Goal: Transaction & Acquisition: Purchase product/service

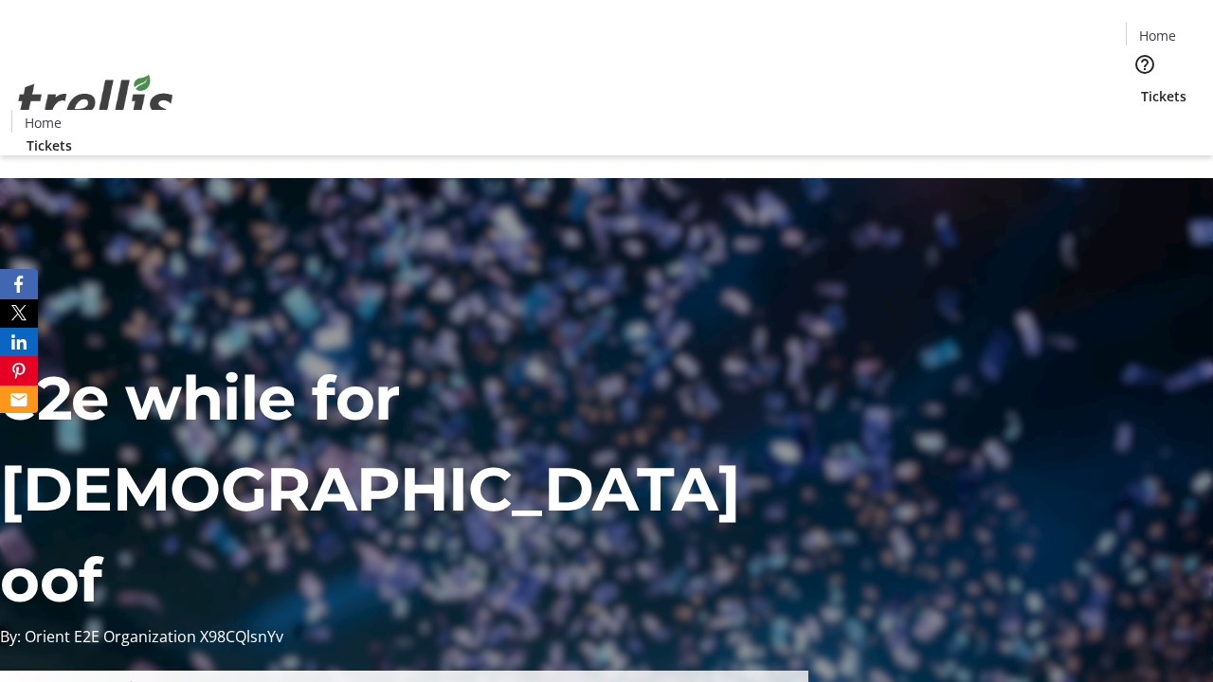
click at [1141, 86] on span "Tickets" at bounding box center [1163, 96] width 45 height 20
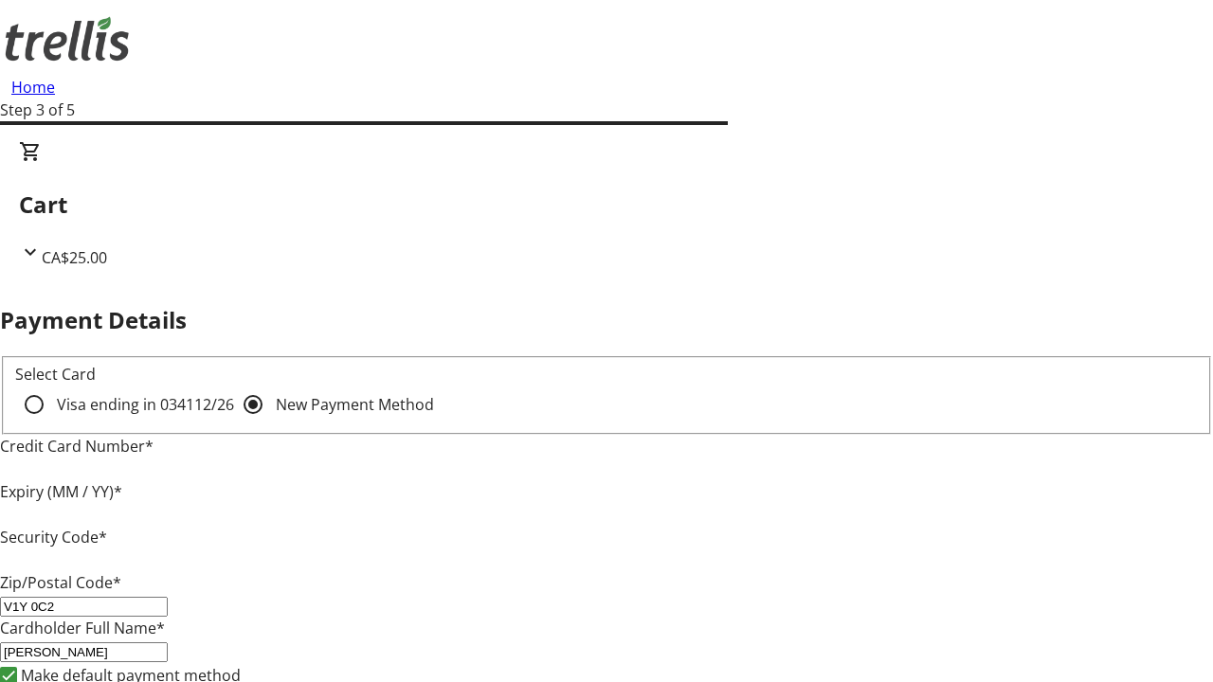
type input "V1Y 0C2"
